Goal: Transaction & Acquisition: Book appointment/travel/reservation

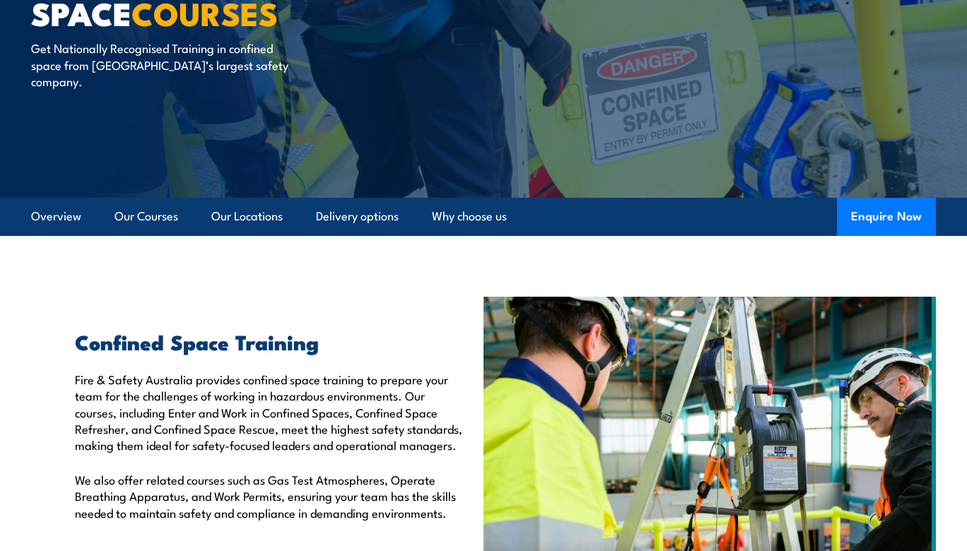
scroll to position [160, 0]
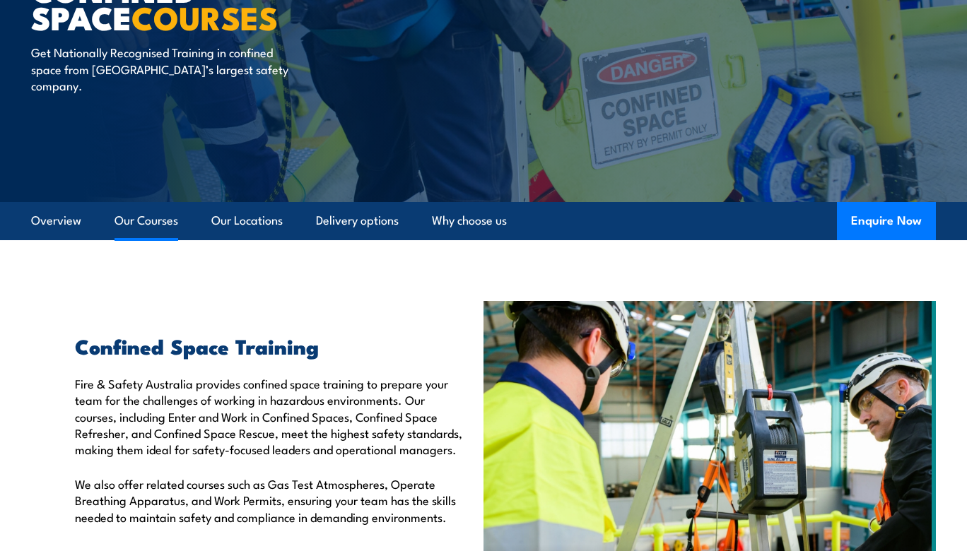
click at [145, 220] on link "Our Courses" at bounding box center [146, 220] width 64 height 37
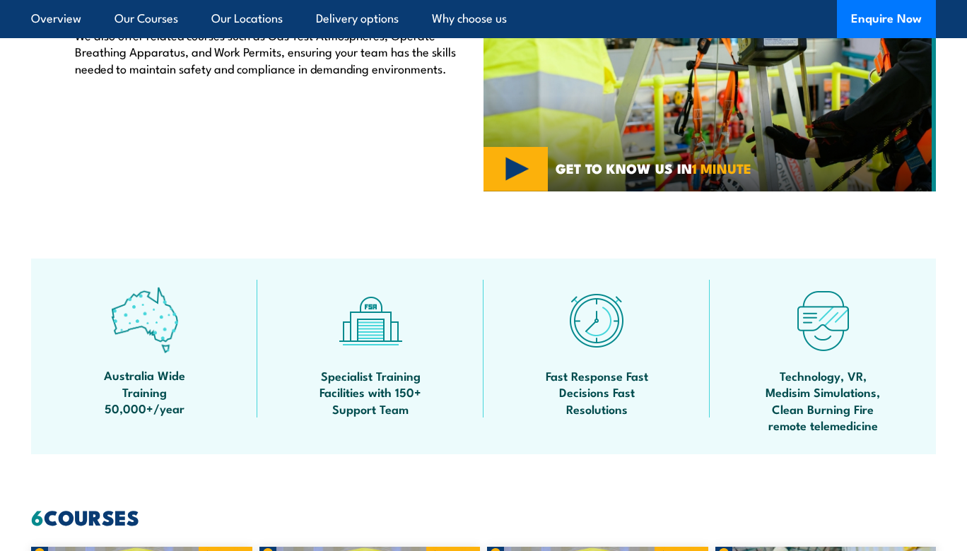
scroll to position [586, 0]
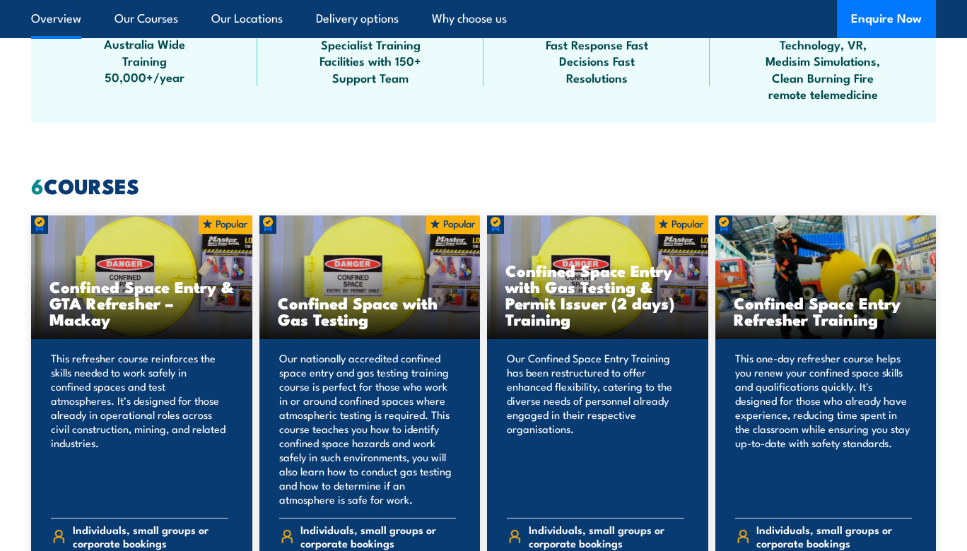
scroll to position [940, 0]
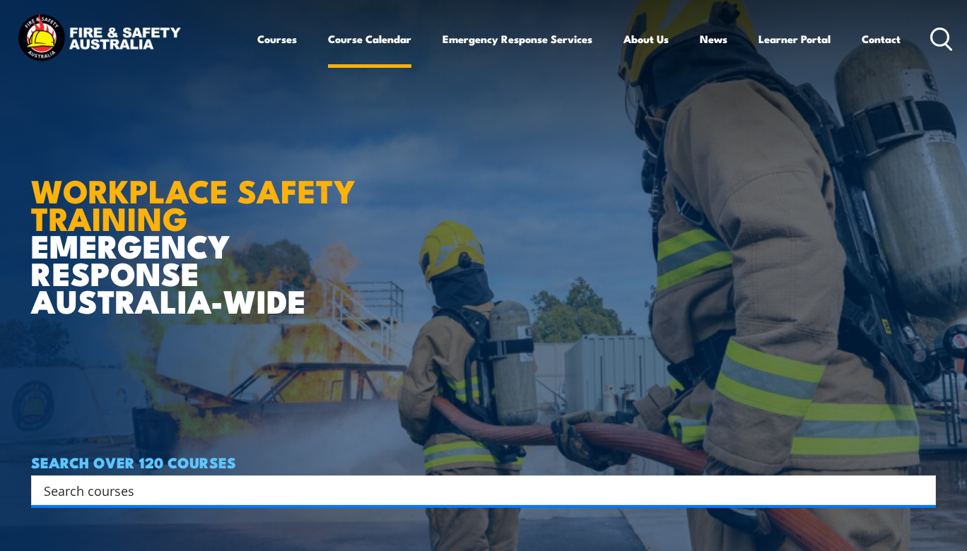
click at [373, 34] on link "Course Calendar" at bounding box center [369, 39] width 83 height 34
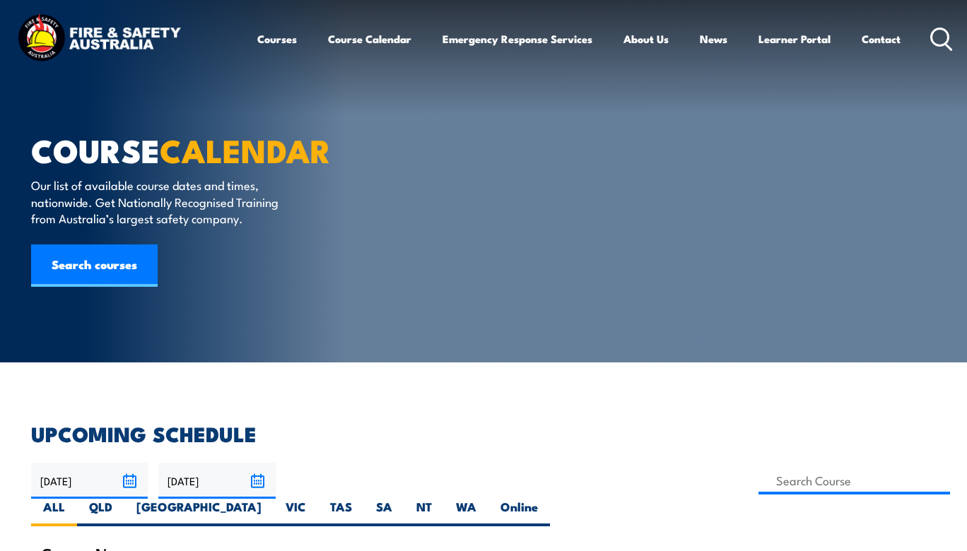
click at [404, 499] on label "SA" at bounding box center [384, 513] width 40 height 28
click at [401, 499] on input "SA" at bounding box center [396, 503] width 9 height 9
radio input "true"
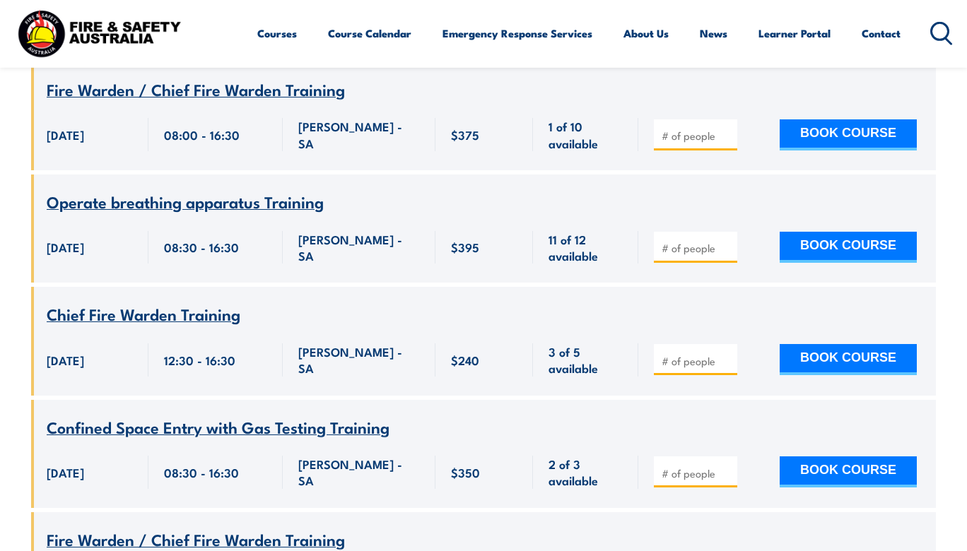
scroll to position [659, 0]
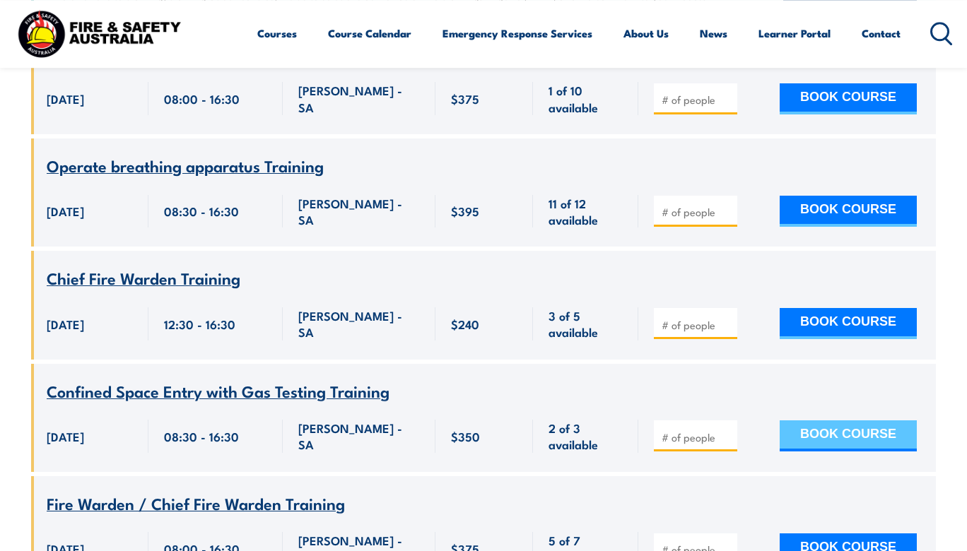
click at [844, 420] on button "BOOK COURSE" at bounding box center [847, 435] width 137 height 31
click at [855, 420] on button "BOOK COURSE" at bounding box center [847, 435] width 137 height 31
type input "1"
click at [832, 420] on button "BOOK COURSE" at bounding box center [847, 435] width 137 height 31
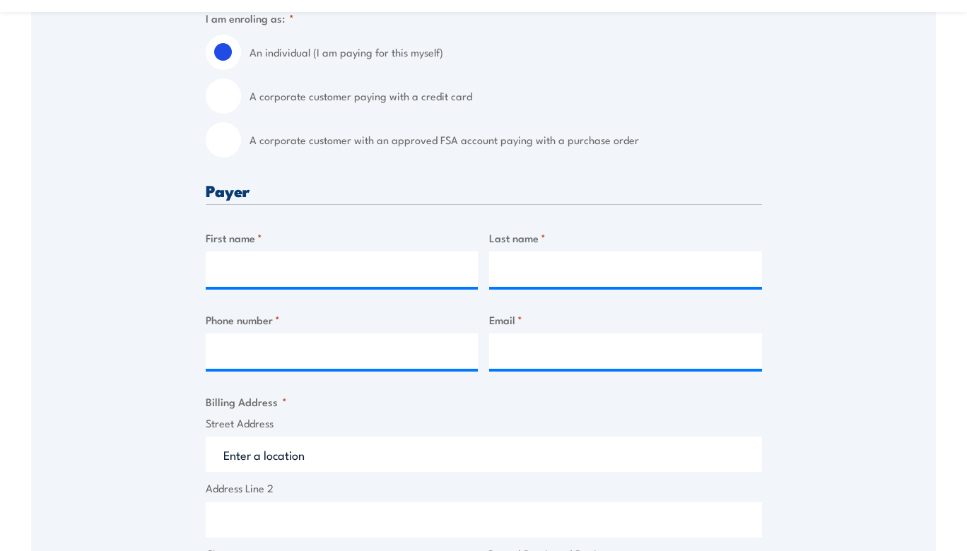
scroll to position [418, 0]
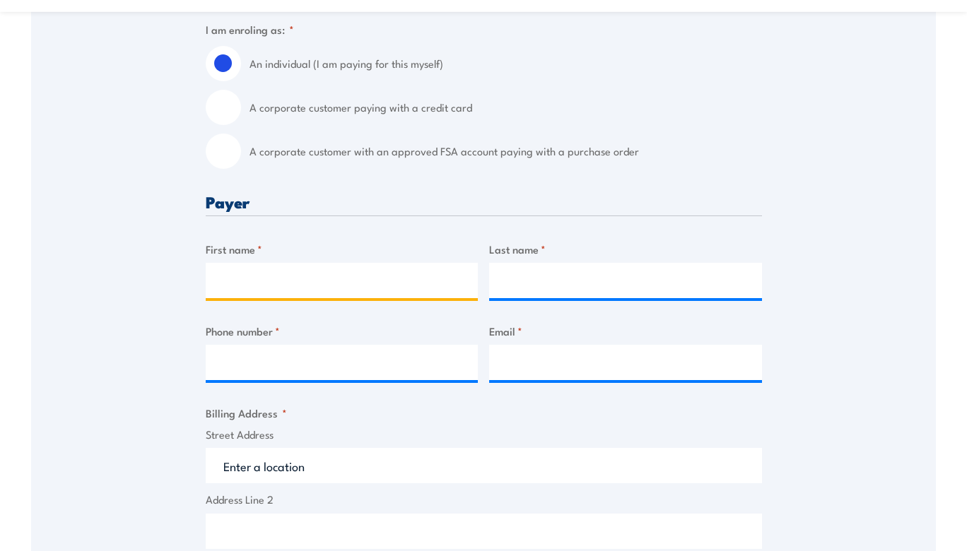
click at [285, 274] on input "First name *" at bounding box center [342, 280] width 273 height 35
type input "[PERSON_NAME]"
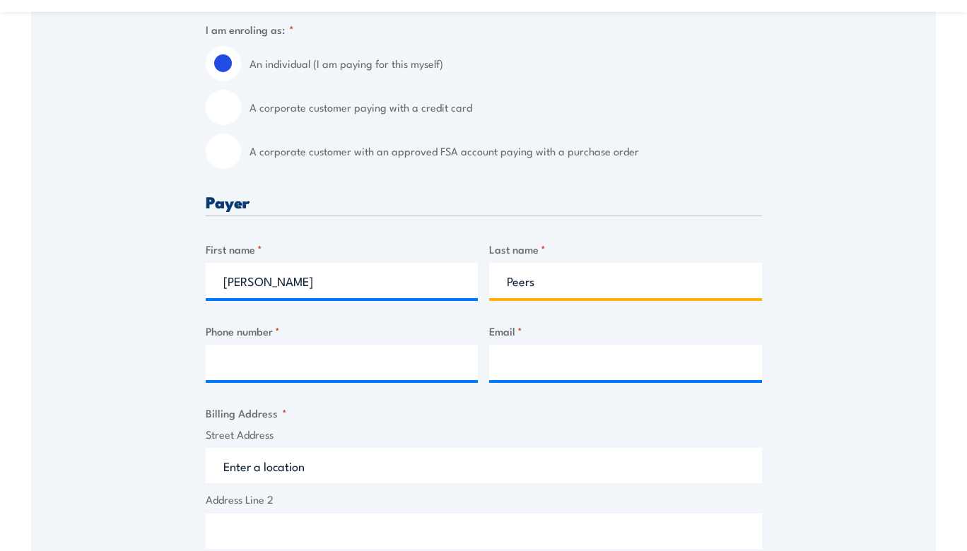
type input "Peers"
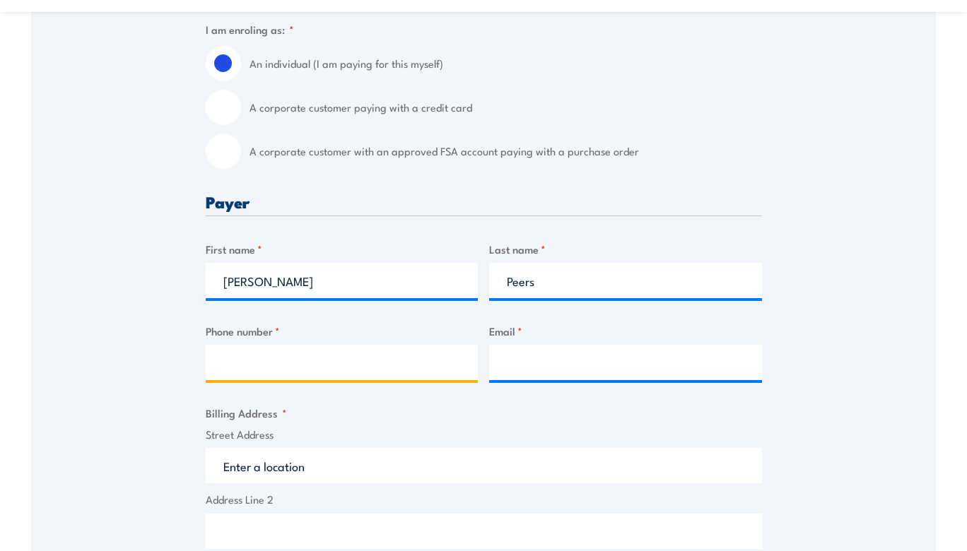
click at [269, 365] on input "Phone number *" at bounding box center [342, 362] width 273 height 35
type input "0468488676"
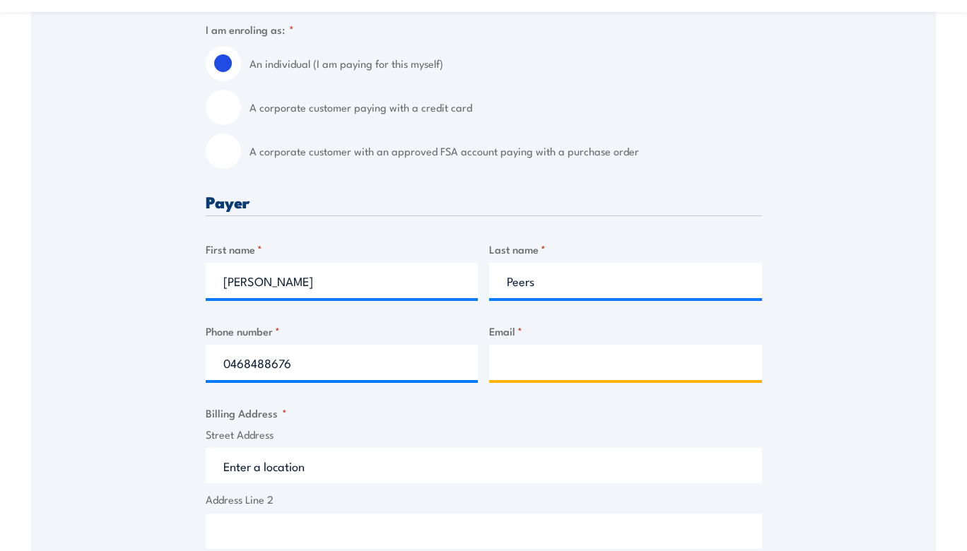
click at [529, 369] on input "Email *" at bounding box center [625, 362] width 273 height 35
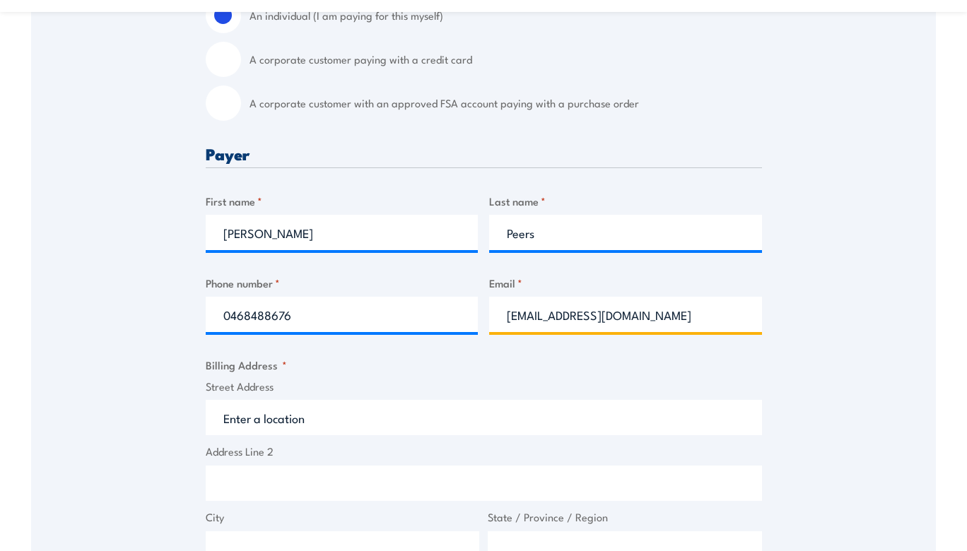
scroll to position [468, 0]
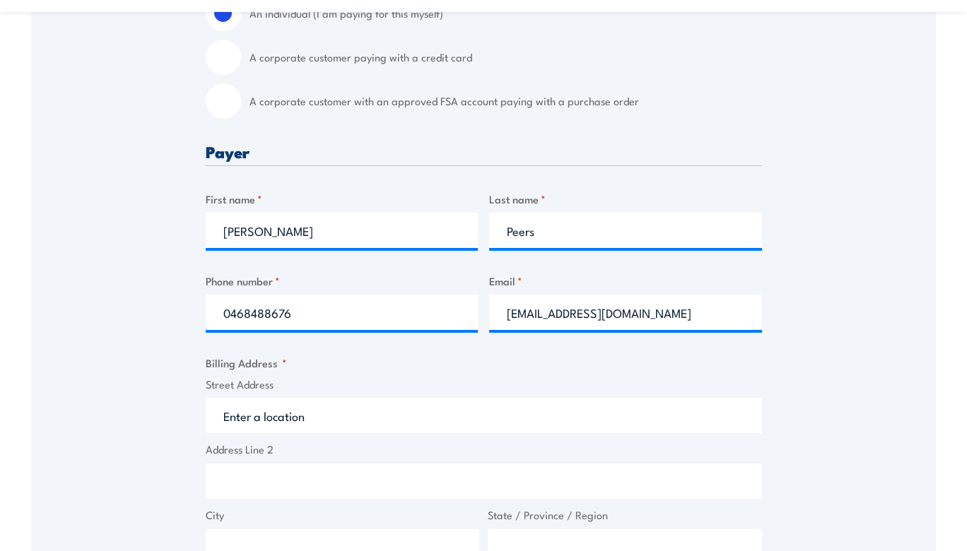
click at [375, 416] on input "Street Address" at bounding box center [484, 415] width 556 height 35
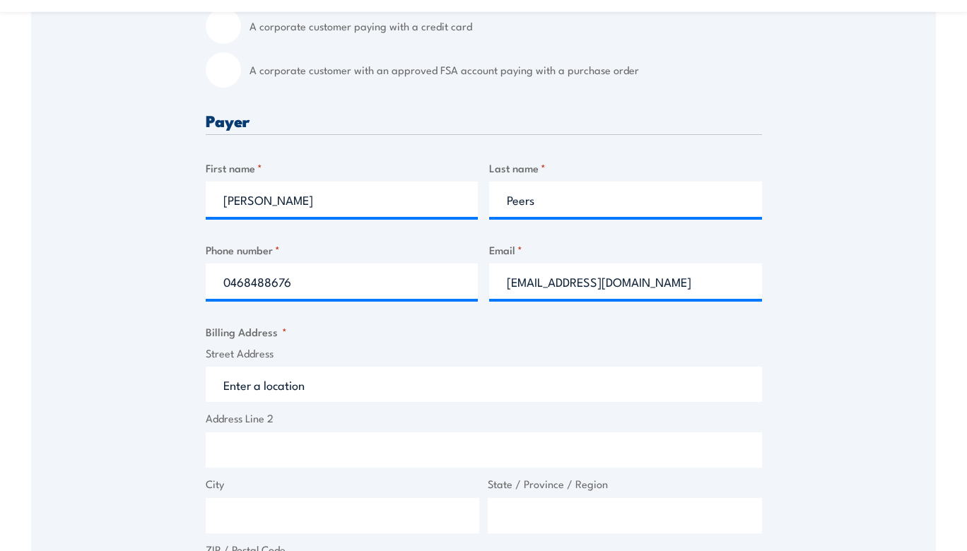
scroll to position [499, 0]
type input "poru_piazu@yahoo.com"
type input "152 Julian Road"
type input "MacDonald Park"
type input "SA"
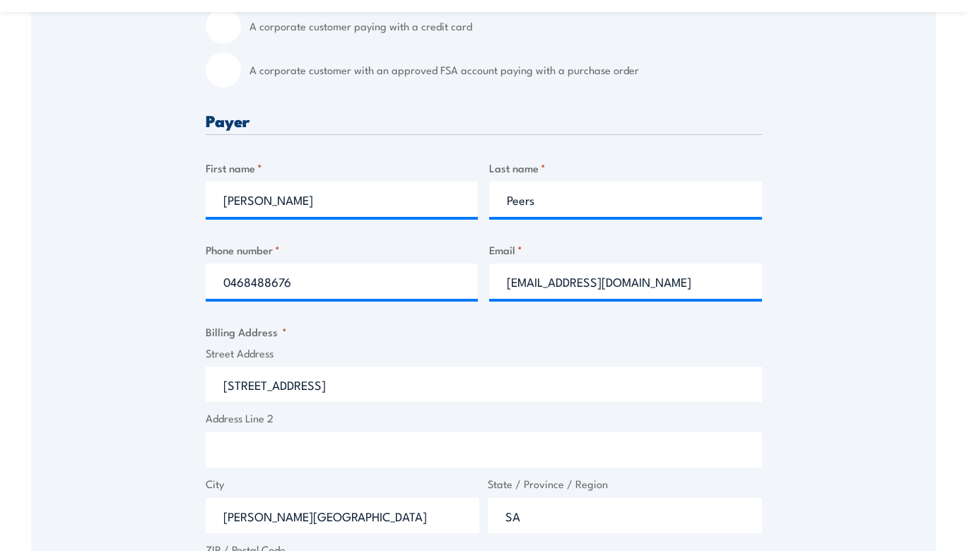
type input "5121"
click at [567, 277] on input "poru_piazu@yahoo.com" at bounding box center [625, 281] width 273 height 35
drag, startPoint x: 660, startPoint y: 282, endPoint x: 339, endPoint y: 276, distance: 320.8
click at [489, 276] on input "poru_piazu@yahoo.com" at bounding box center [625, 281] width 273 height 35
type input "paulpeers@ymail.com"
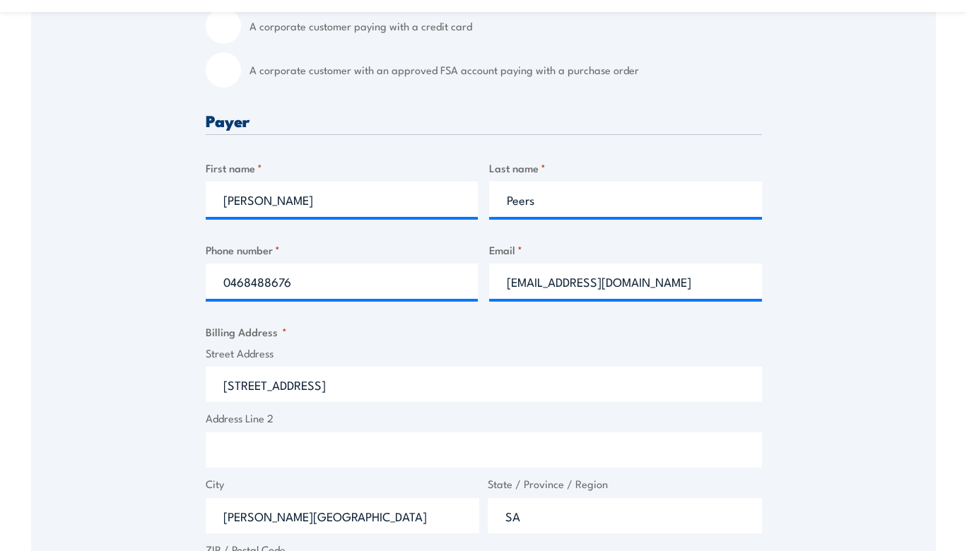
click at [138, 346] on div "Speak to a specialist CALL 1300 885 530 CALL 1300 885 530 " * " indicates requi…" at bounding box center [483, 383] width 904 height 1277
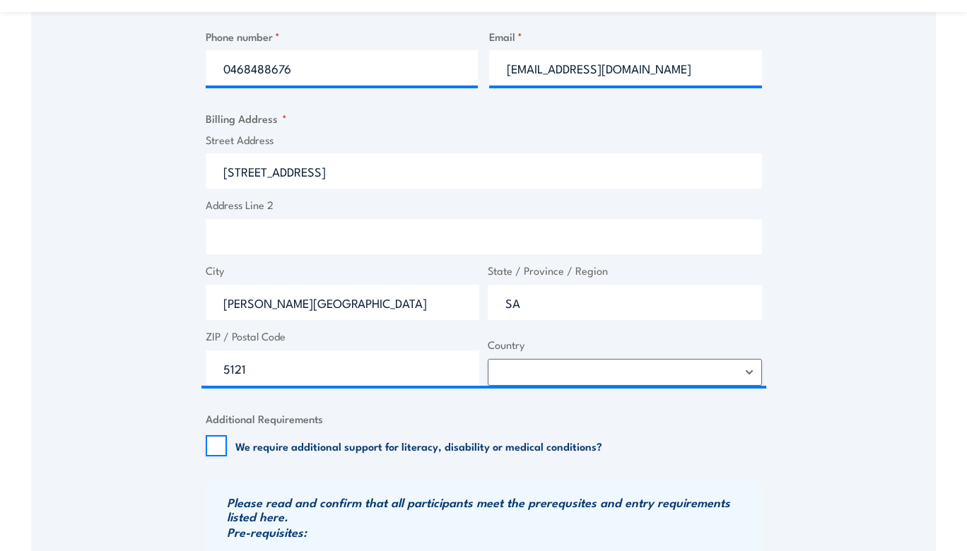
scroll to position [713, 0]
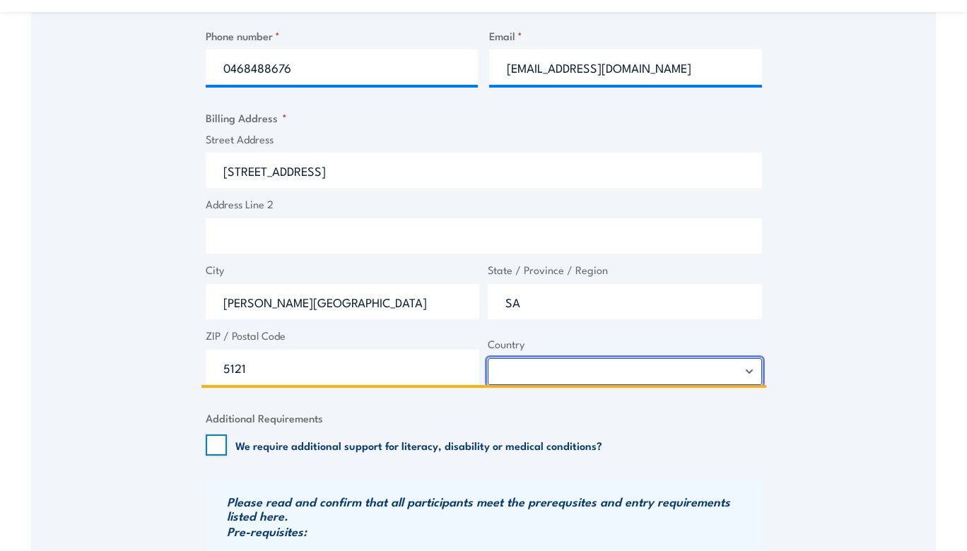
click at [488, 358] on select "Afghanistan Albania Algeria American Samoa Andorra Angola Anguilla Antarctica A…" at bounding box center [625, 371] width 274 height 27
select select "Australia"
click option "Australia" at bounding box center [0, 0] width 0 height 0
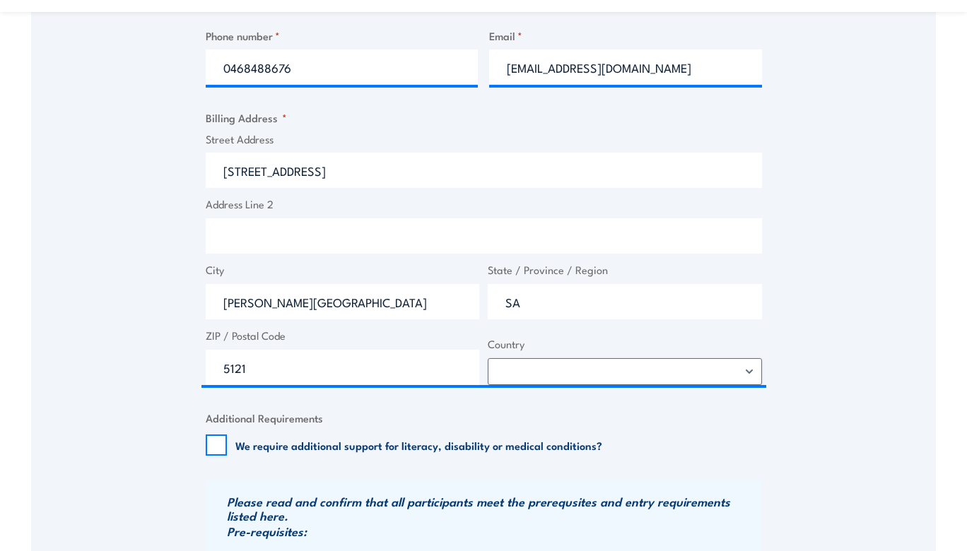
click at [120, 346] on div "Speak to a specialist CALL 1300 885 530 CALL 1300 885 530 " * " indicates requi…" at bounding box center [483, 169] width 904 height 1277
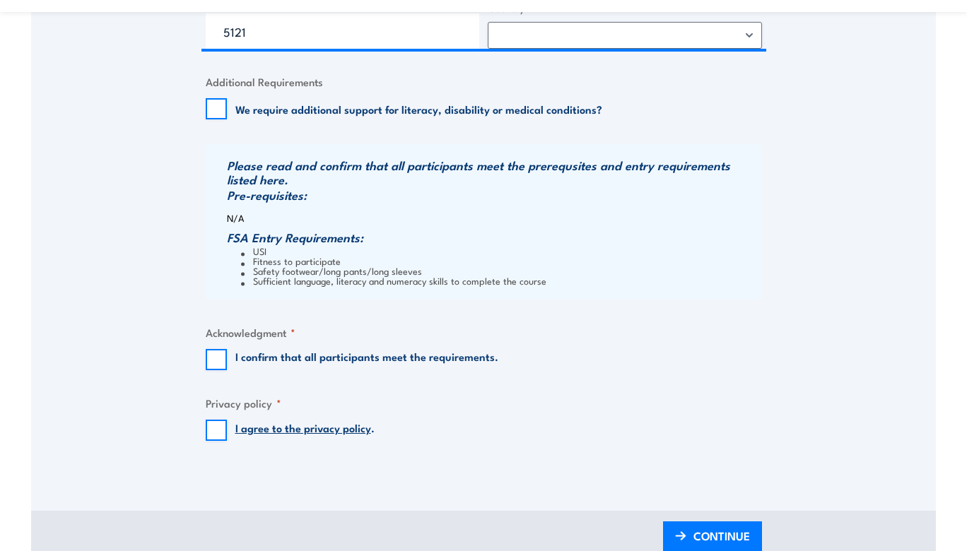
scroll to position [1049, 0]
click at [211, 360] on input "I confirm that all participants meet the requirements." at bounding box center [216, 359] width 21 height 21
checkbox input "true"
click at [211, 432] on input "I agree to the privacy policy ." at bounding box center [216, 430] width 21 height 21
checkbox input "true"
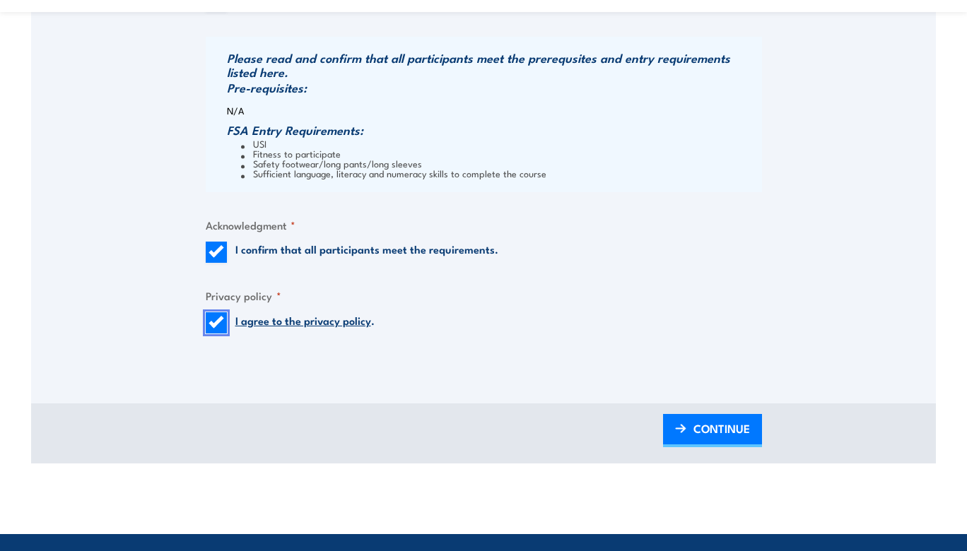
scroll to position [1159, 0]
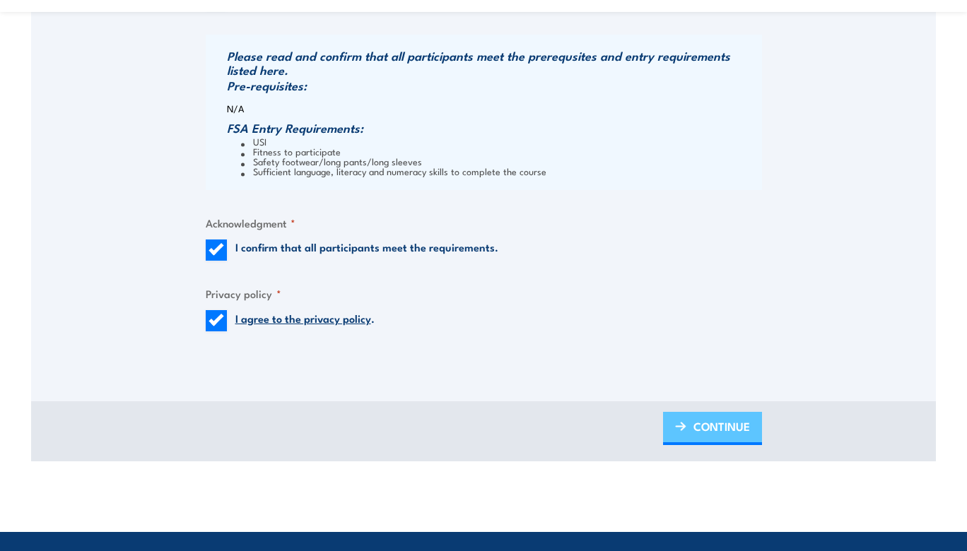
click at [716, 420] on span "CONTINUE" at bounding box center [721, 426] width 57 height 37
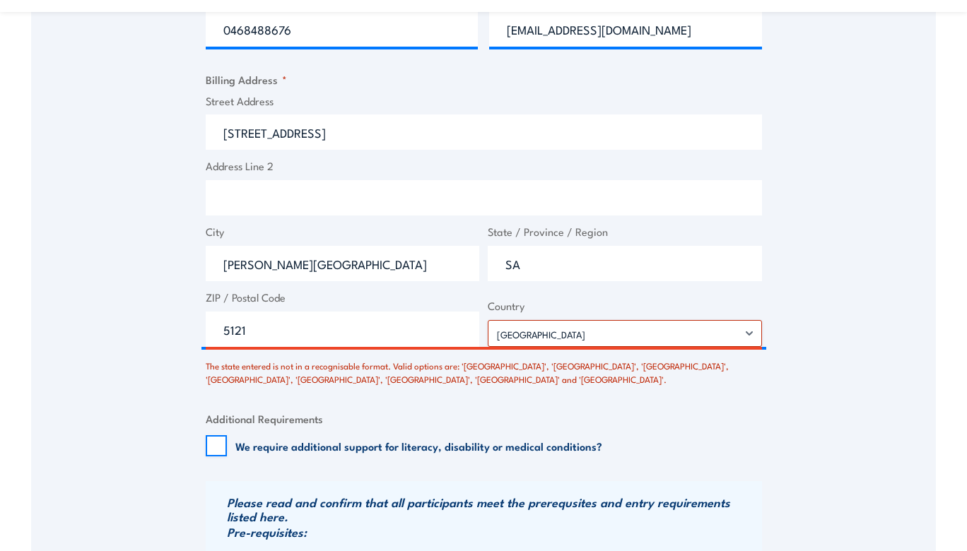
scroll to position [806, 0]
click at [308, 324] on input "5121" at bounding box center [343, 329] width 274 height 35
click at [161, 329] on div "Speak to a specialist CALL 1300 885 530 CALL 1300 885 530 There was a problem w…" at bounding box center [483, 123] width 904 height 1371
click at [873, 404] on div "Speak to a specialist CALL 1300 885 530 CALL 1300 885 530 There was a problem w…" at bounding box center [483, 123] width 904 height 1371
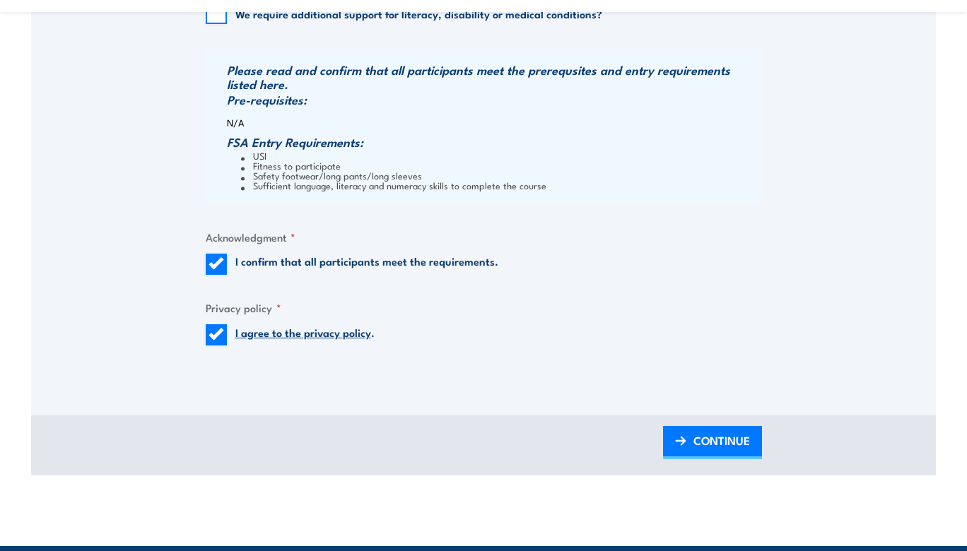
scroll to position [1239, 0]
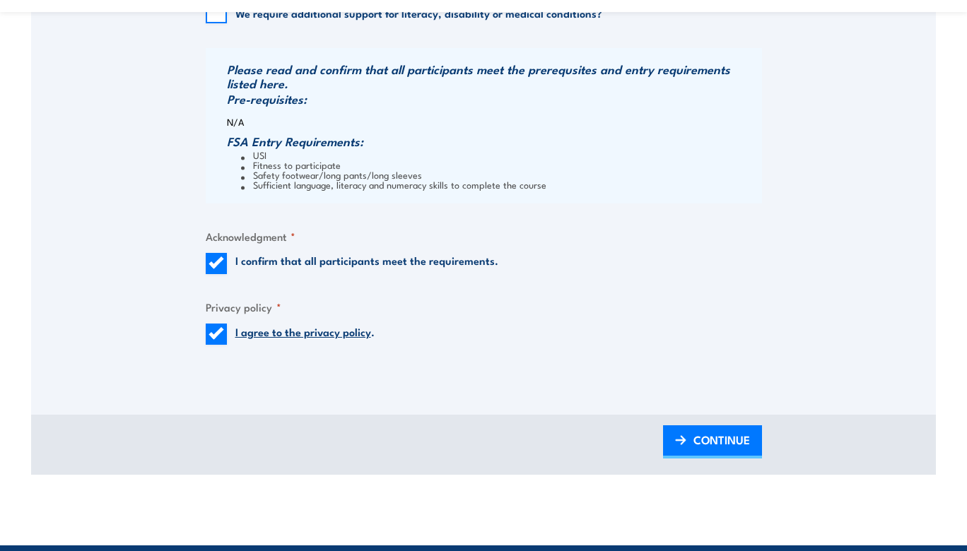
click at [655, 325] on fieldset "Privacy policy * I agree to the privacy policy ." at bounding box center [484, 322] width 556 height 46
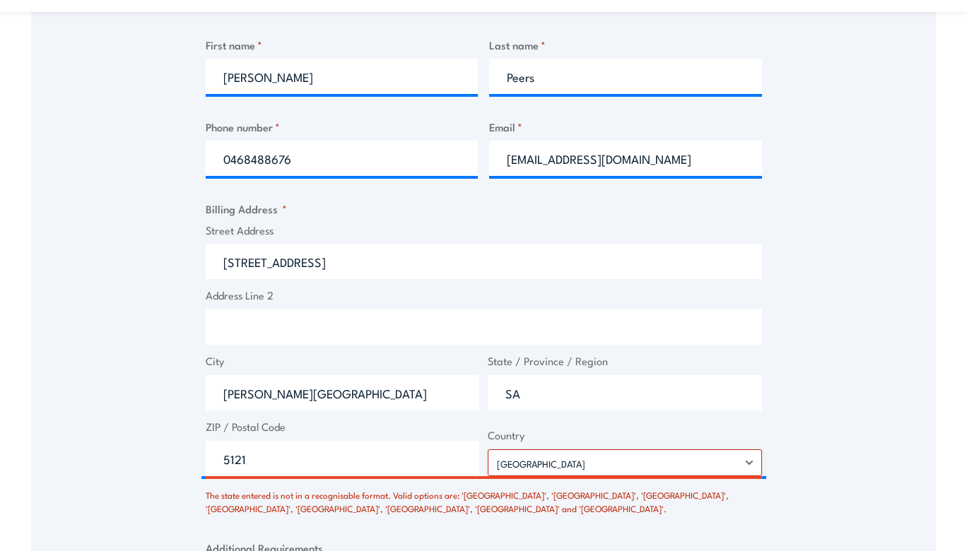
scroll to position [701, 0]
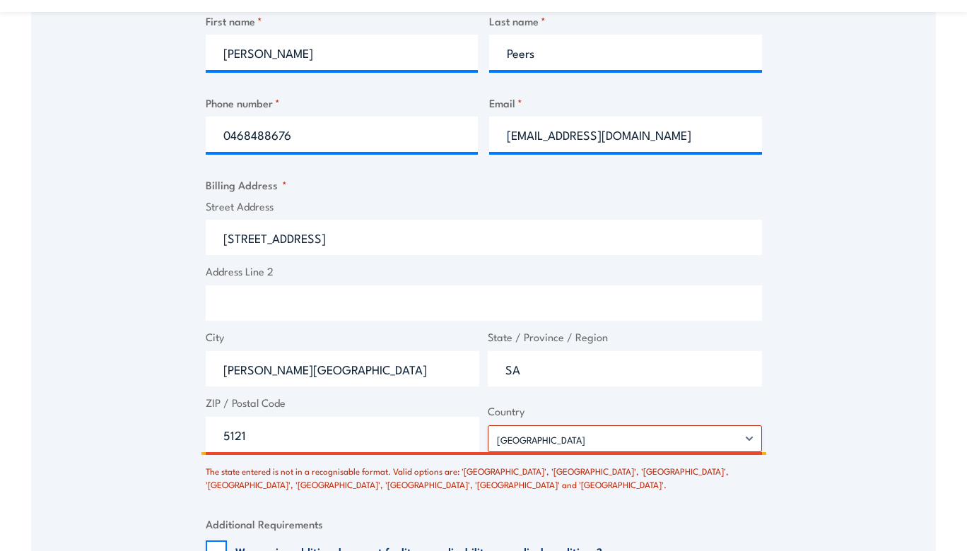
click at [372, 429] on input "5121" at bounding box center [343, 434] width 274 height 35
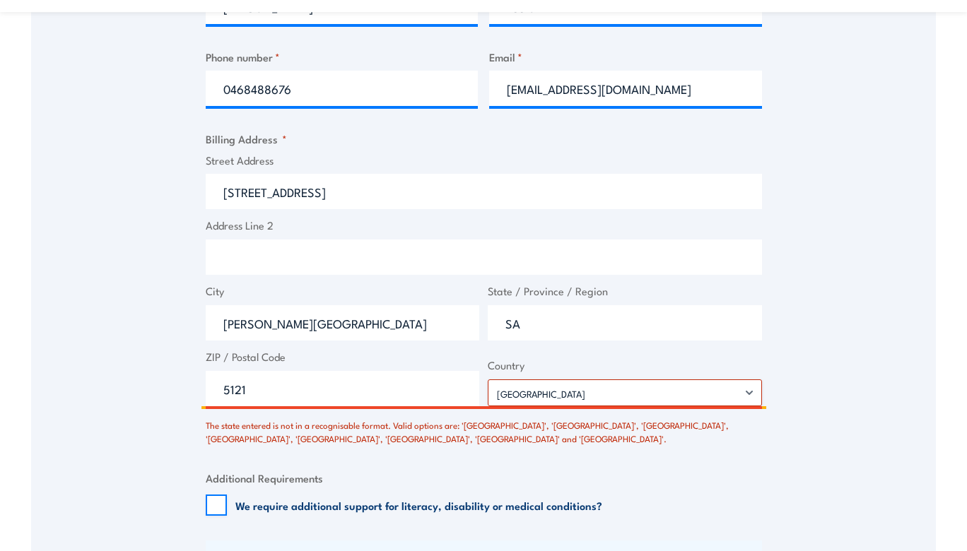
scroll to position [751, 0]
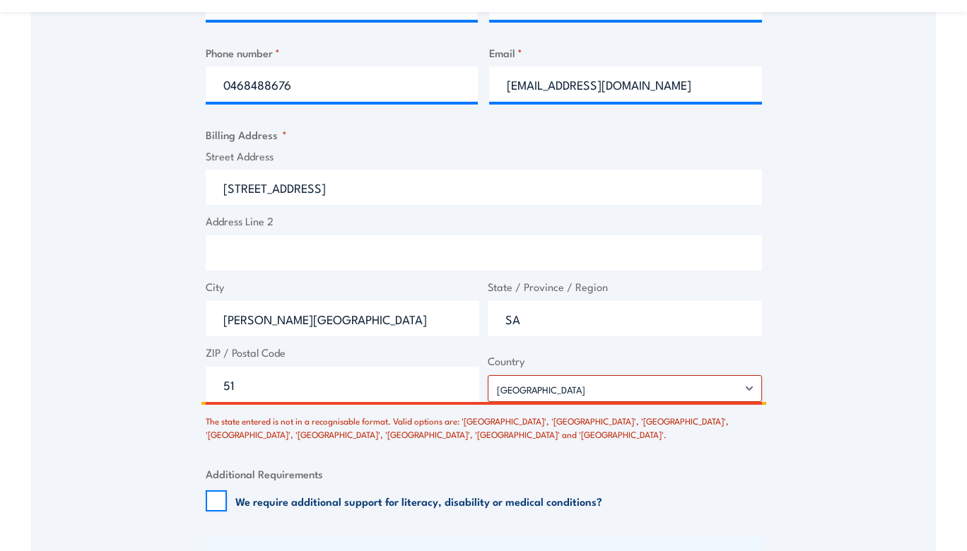
type input "5"
click at [194, 413] on div "Speak to a specialist CALL 1300 885 530 CALL 1300 885 530 There was a problem w…" at bounding box center [483, 178] width 904 height 1371
click at [253, 377] on input "ZIP / Postal Code" at bounding box center [343, 384] width 274 height 35
type input "5121"
click at [856, 333] on div "Speak to a specialist CALL 1300 885 530 CALL 1300 885 530 There was a problem w…" at bounding box center [483, 178] width 904 height 1371
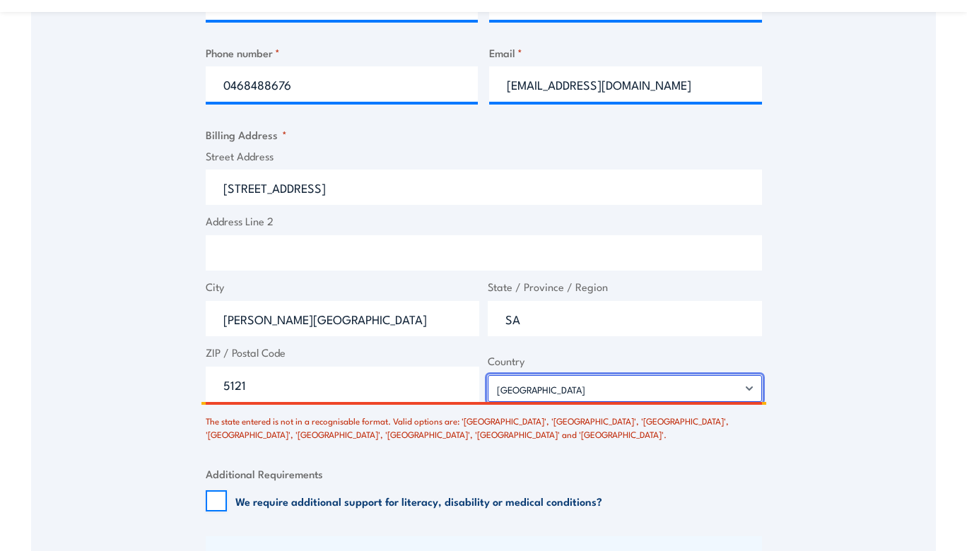
click at [488, 375] on select "Afghanistan Albania Algeria American Samoa Andorra Angola Anguilla Antarctica A…" at bounding box center [625, 388] width 274 height 27
click option "Austria" at bounding box center [0, 0] width 0 height 0
click at [488, 375] on select "Afghanistan Albania Algeria American Samoa Andorra Angola Anguilla Antarctica A…" at bounding box center [625, 388] width 274 height 27
select select "Australia"
click option "Australia" at bounding box center [0, 0] width 0 height 0
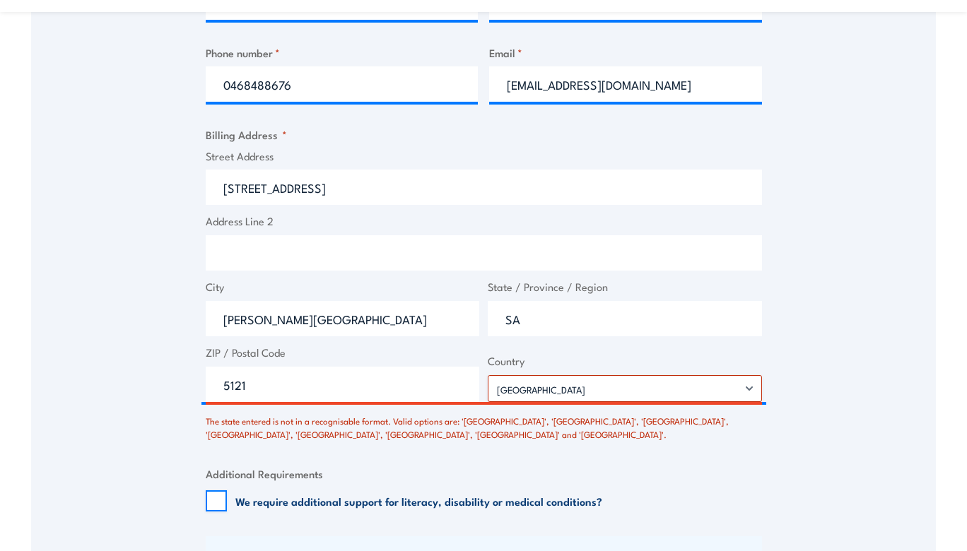
click at [838, 358] on div "Speak to a specialist CALL 1300 885 530 CALL 1300 885 530 There was a problem w…" at bounding box center [483, 178] width 904 height 1371
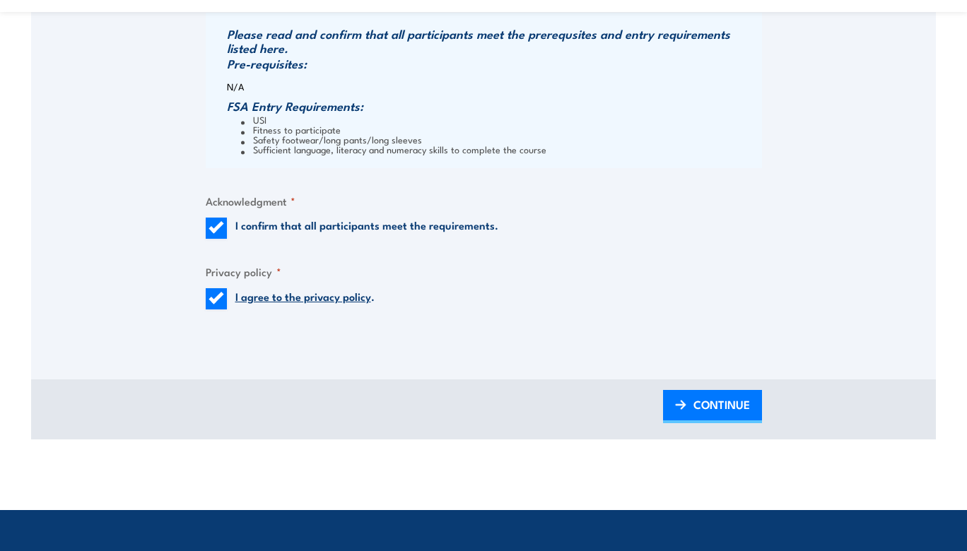
scroll to position [1407, 0]
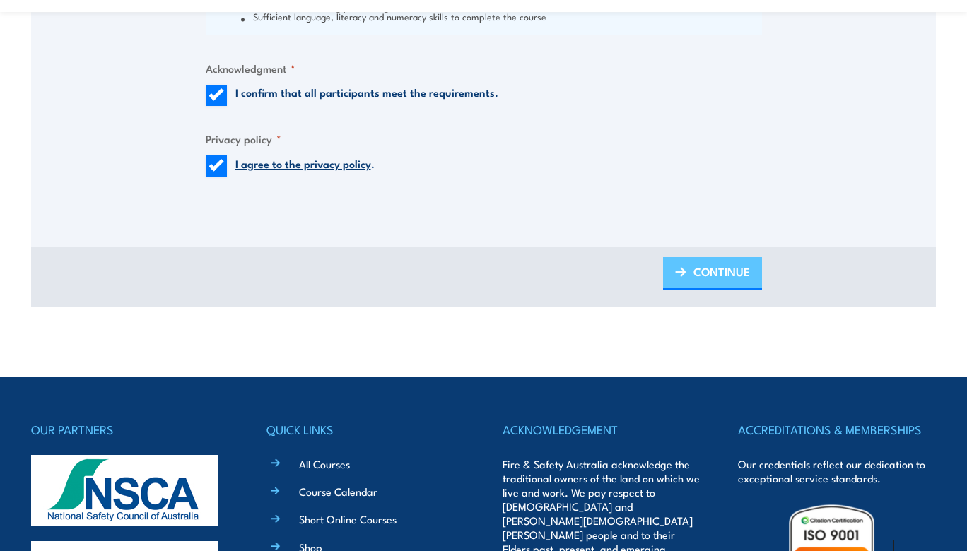
click at [732, 268] on span "CONTINUE" at bounding box center [721, 271] width 57 height 37
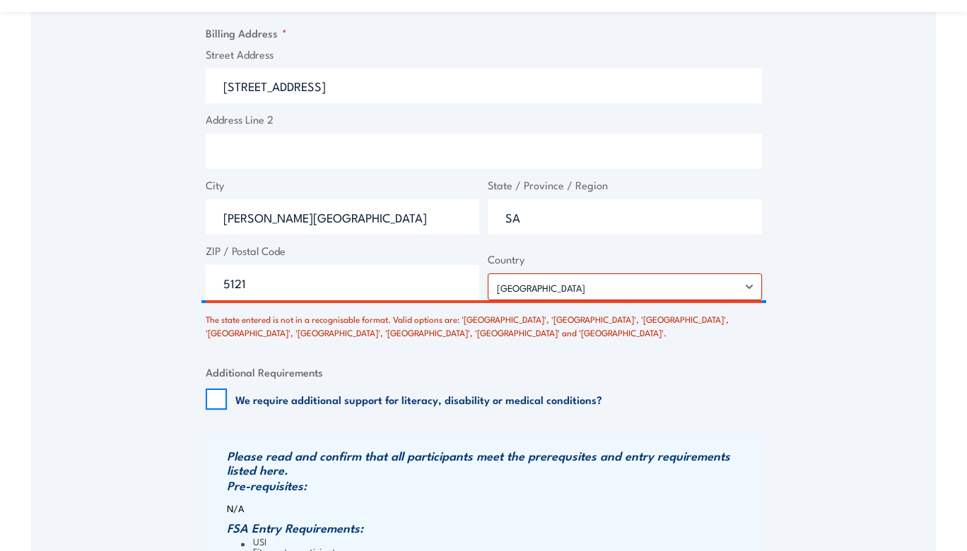
scroll to position [853, 0]
click at [621, 223] on input "SA" at bounding box center [625, 216] width 274 height 35
click at [877, 241] on div "Speak to a specialist CALL 1300 885 530 CALL 1300 885 530 There was a problem w…" at bounding box center [483, 76] width 904 height 1371
click at [860, 281] on div "Speak to a specialist CALL 1300 885 530 CALL 1300 885 530 There was a problem w…" at bounding box center [483, 76] width 904 height 1371
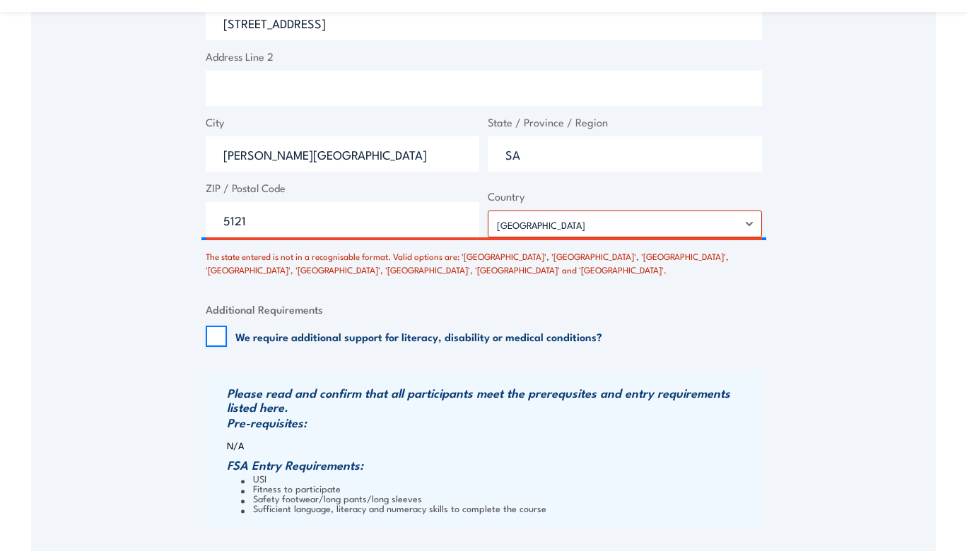
scroll to position [879, 0]
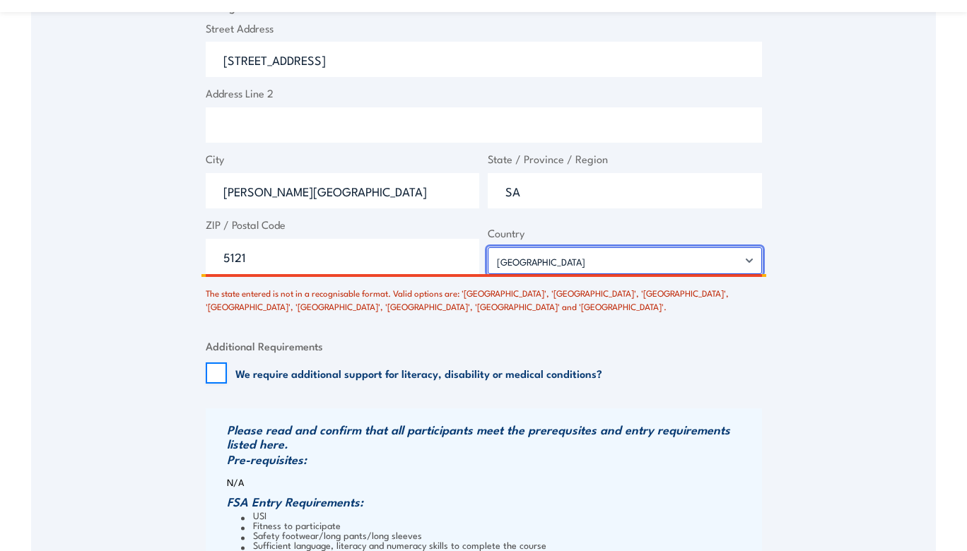
click at [488, 247] on select "Afghanistan Albania Algeria American Samoa Andorra Angola Anguilla Antarctica A…" at bounding box center [625, 260] width 274 height 27
click at [817, 254] on div "Speak to a specialist CALL 1300 885 530 CALL 1300 885 530 There was a problem w…" at bounding box center [483, 50] width 904 height 1371
click at [488, 247] on select "Afghanistan Albania Algeria American Samoa Andorra Angola Anguilla Antarctica A…" at bounding box center [625, 260] width 274 height 27
click at [104, 254] on div "Speak to a specialist CALL 1300 885 530 CALL 1300 885 530 There was a problem w…" at bounding box center [483, 50] width 904 height 1371
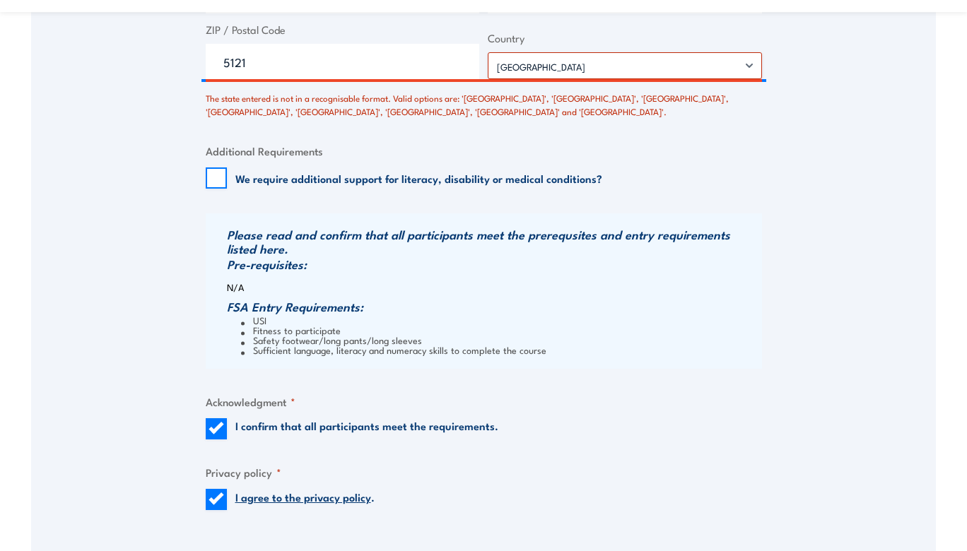
scroll to position [1075, 0]
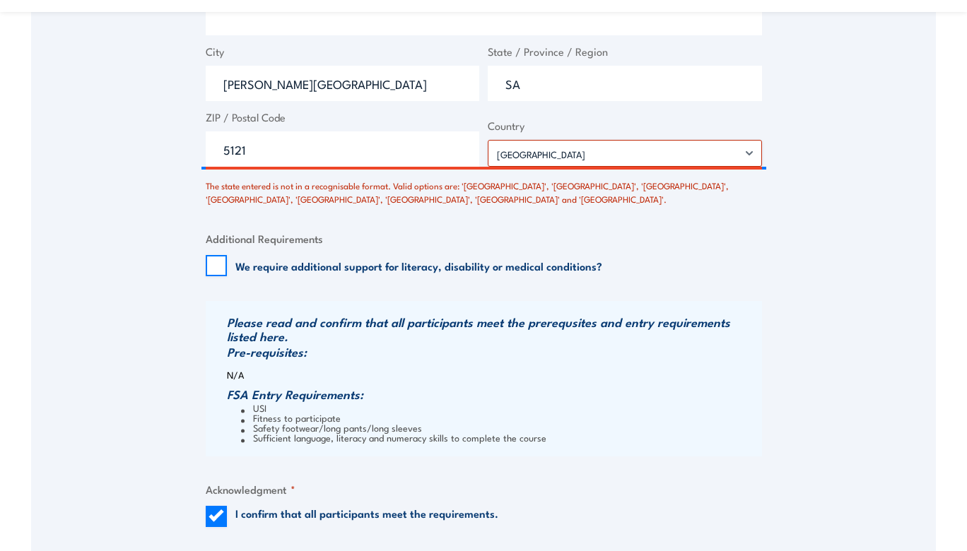
scroll to position [986, 0]
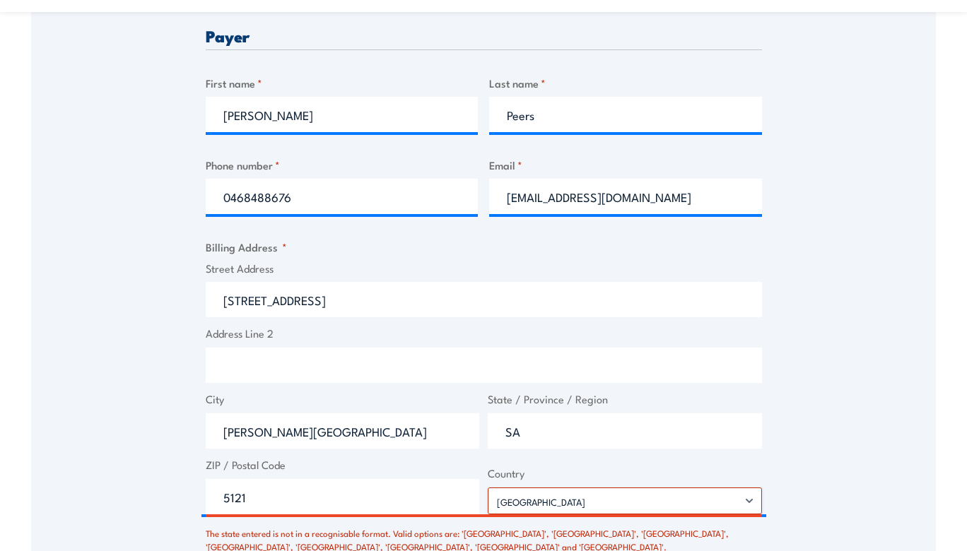
scroll to position [639, 0]
click at [395, 298] on input "152 Julian Road" at bounding box center [484, 298] width 556 height 35
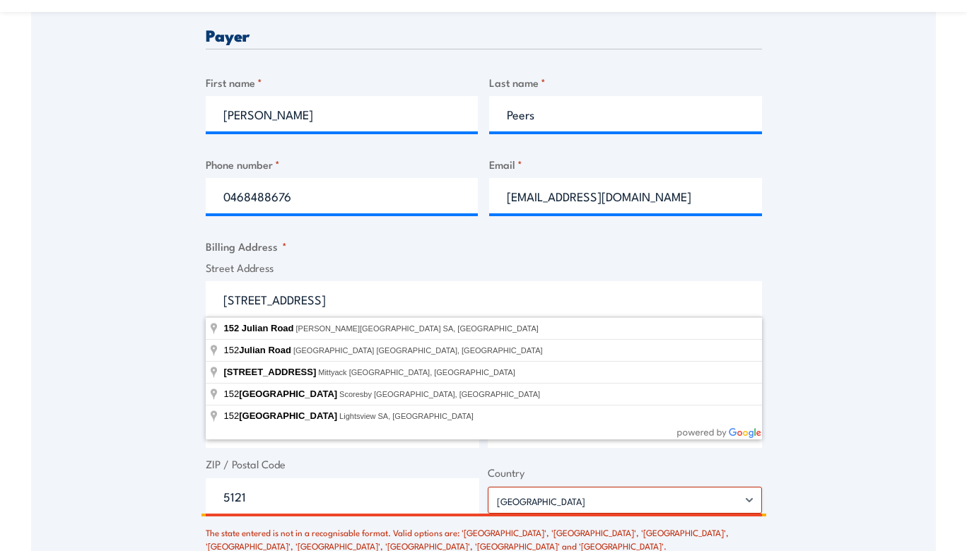
click at [384, 296] on input "152 Julian Road" at bounding box center [484, 298] width 556 height 35
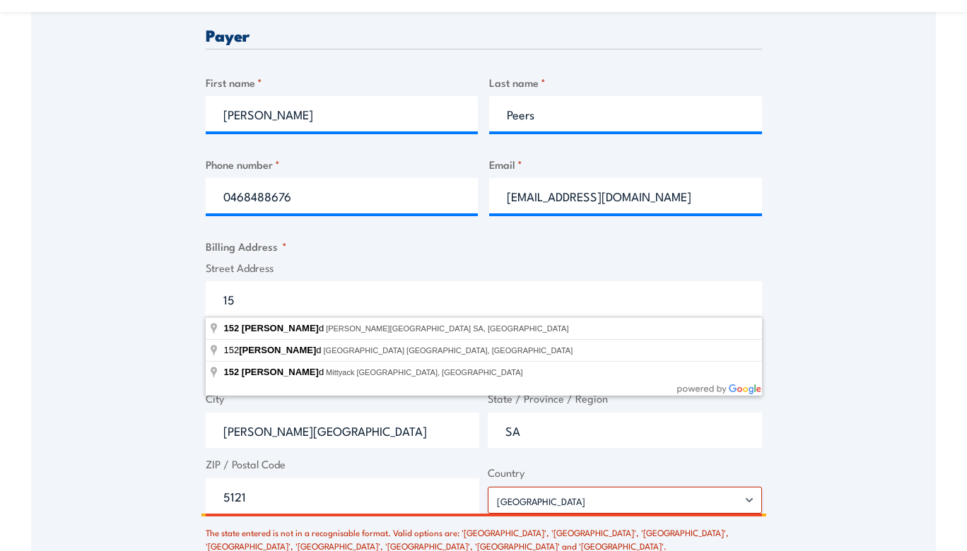
type input "1"
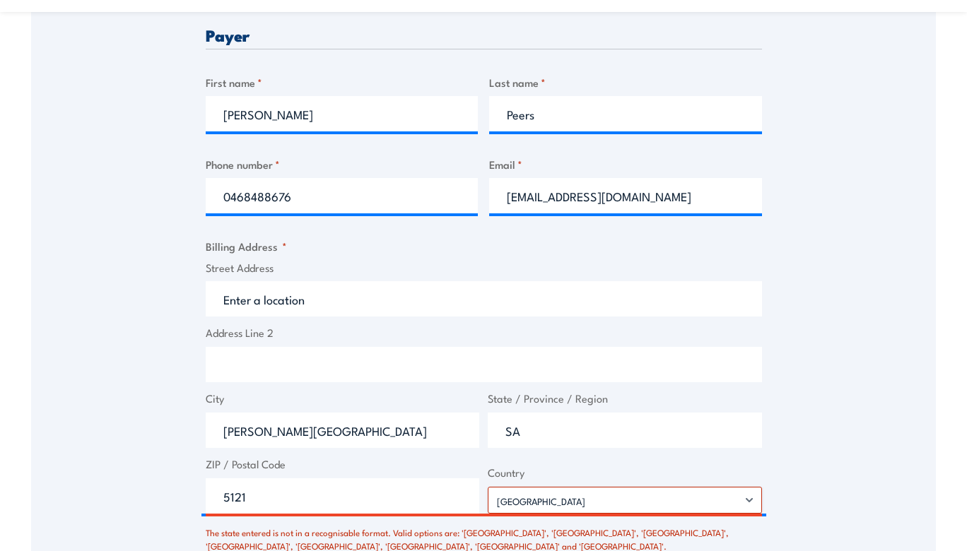
click at [837, 259] on div "Speak to a specialist CALL 1300 885 530 CALL 1300 885 530 There was a problem w…" at bounding box center [483, 289] width 904 height 1371
click at [283, 302] on input "Street Address" at bounding box center [484, 298] width 556 height 35
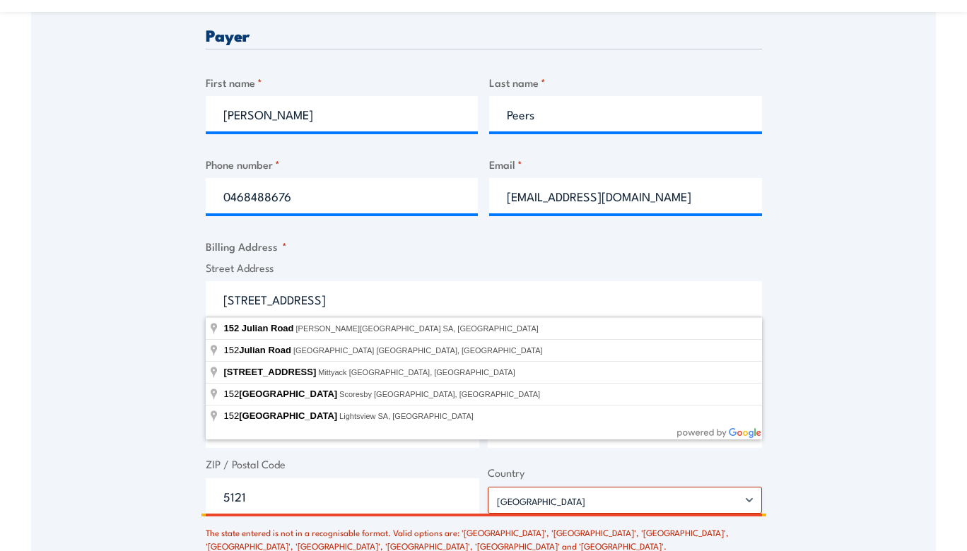
type input "152 Julian Road"
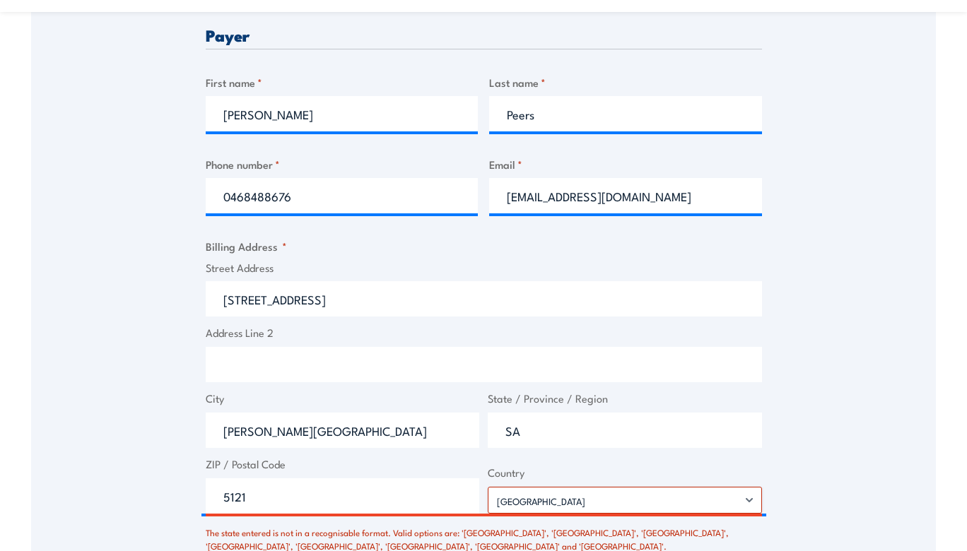
click at [848, 282] on div "Speak to a specialist CALL 1300 885 530 CALL 1300 885 530 There was a problem w…" at bounding box center [483, 289] width 904 height 1371
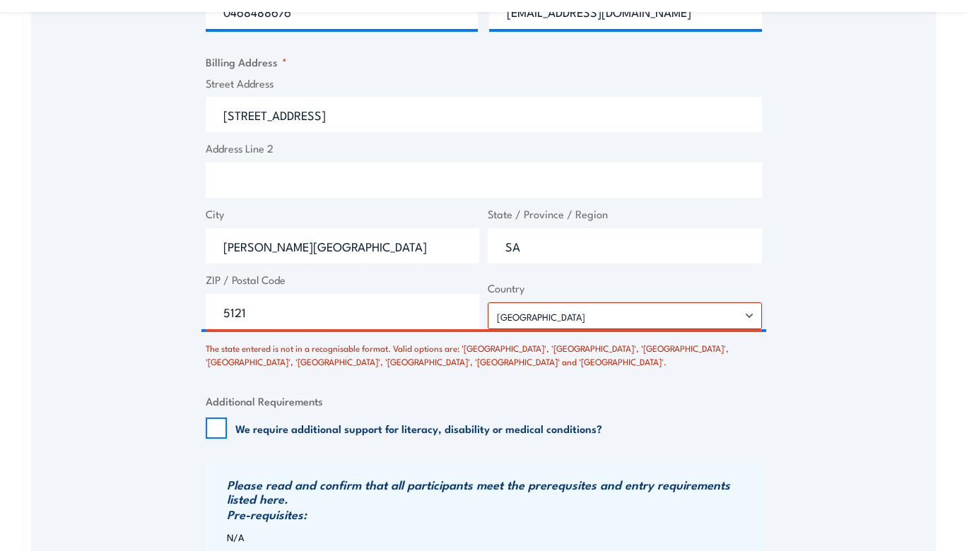
scroll to position [825, 0]
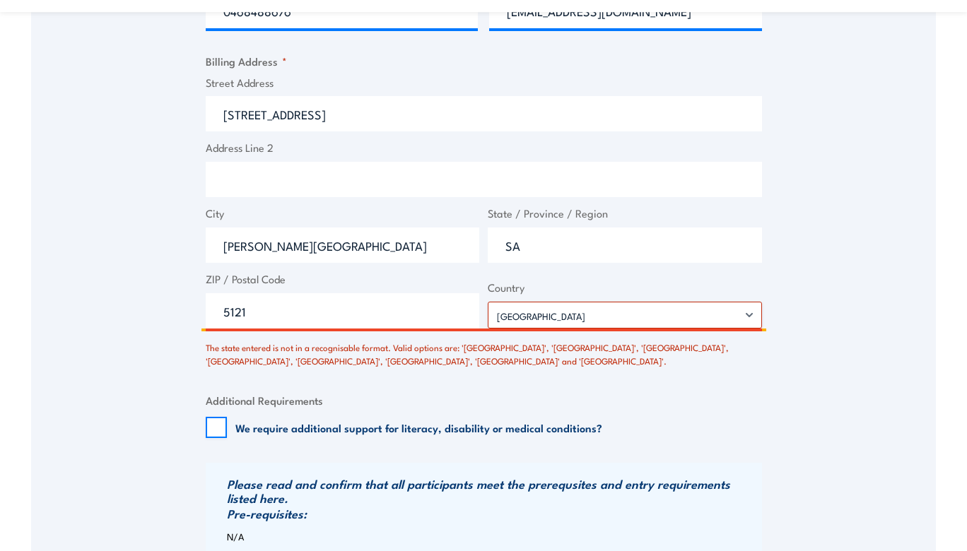
click at [395, 247] on input "MacDonald Park" at bounding box center [343, 245] width 274 height 35
type input "M"
type input "MacDonald Park"
click at [861, 240] on div "Speak to a specialist CALL 1300 885 530 CALL 1300 885 530 There was a problem w…" at bounding box center [483, 104] width 904 height 1371
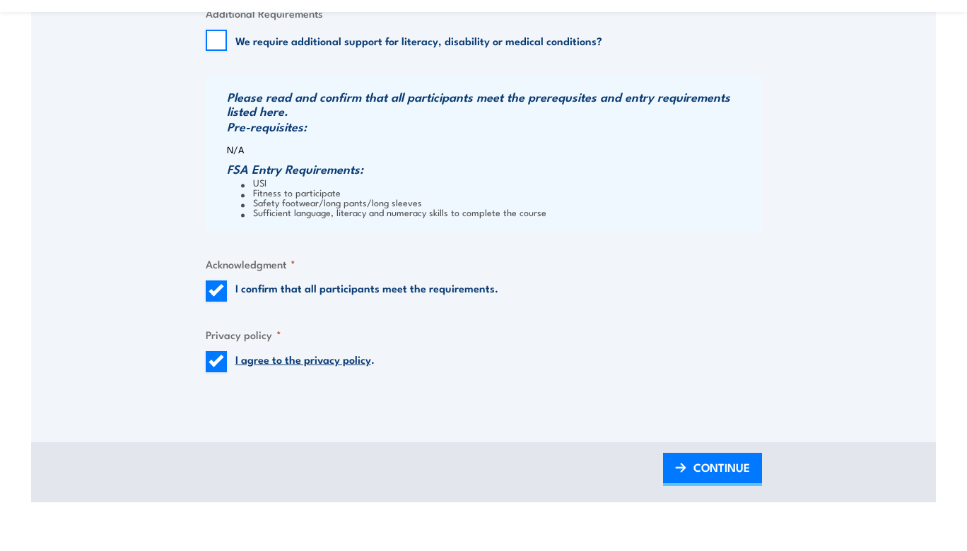
scroll to position [1211, 0]
click at [706, 461] on span "CONTINUE" at bounding box center [721, 467] width 57 height 37
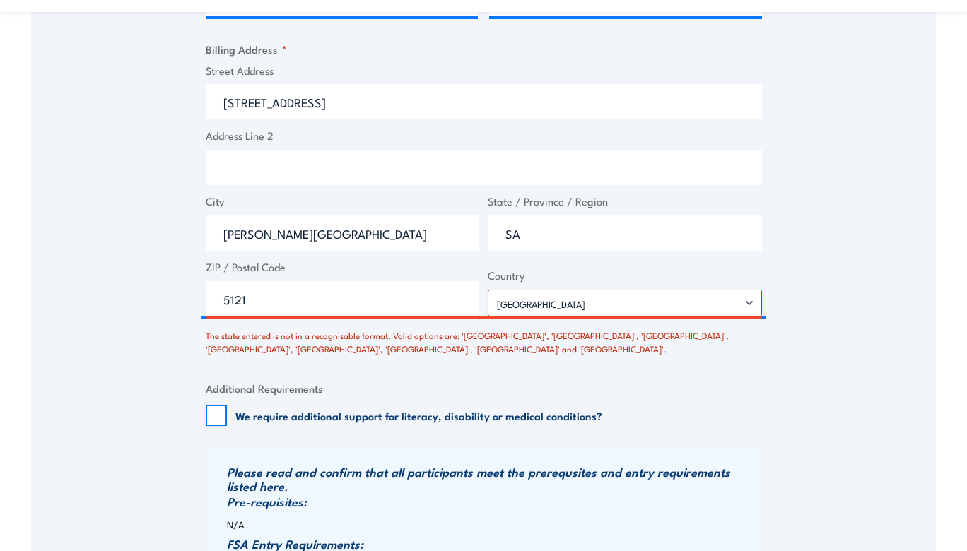
scroll to position [923, 0]
